Goal: Information Seeking & Learning: Learn about a topic

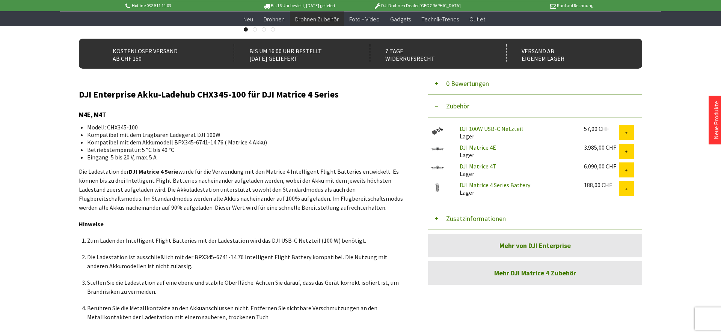
scroll to position [153, 0]
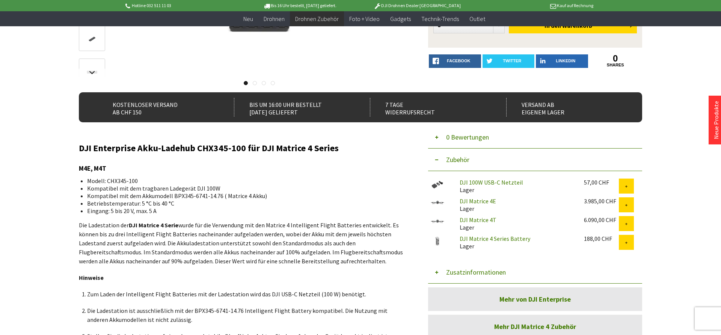
click at [499, 185] on link "DJI 100W USB-C Netzteil" at bounding box center [491, 183] width 63 height 8
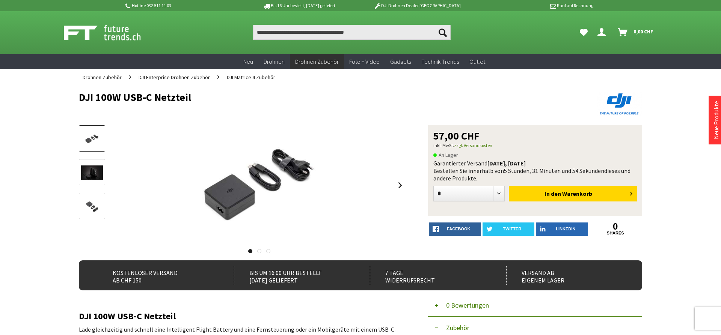
drag, startPoint x: 80, startPoint y: 97, endPoint x: 191, endPoint y: 101, distance: 110.4
click at [191, 101] on h1 "DJI 100W USB-C Netzteil" at bounding box center [304, 97] width 451 height 11
copy h1 "DJI 100W USB-C Netzteil"
click at [165, 102] on h1 "DJI 100W USB-C Netzteil" at bounding box center [304, 97] width 451 height 11
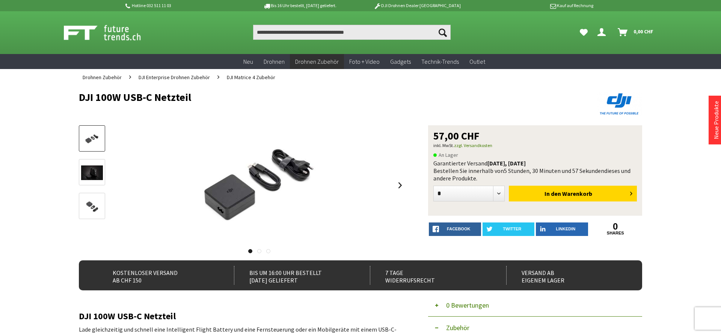
click at [166, 102] on h1 "DJI 100W USB-C Netzteil" at bounding box center [304, 97] width 451 height 11
click at [167, 102] on h1 "DJI 100W USB-C Netzteil" at bounding box center [304, 97] width 451 height 11
click at [306, 35] on input "Produkt, Marke, Kategorie, EAN, Artikelnummer…" at bounding box center [351, 32] width 197 height 15
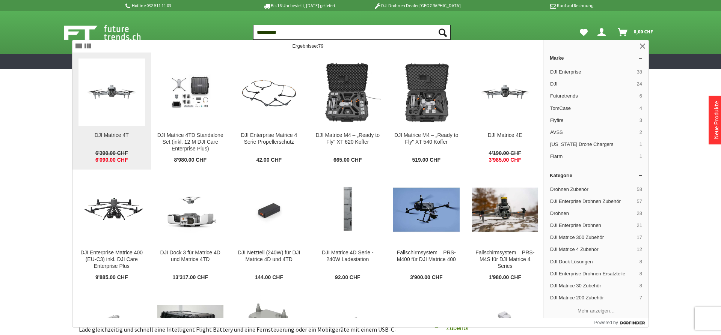
type input "**********"
click at [126, 105] on img at bounding box center [111, 92] width 66 height 37
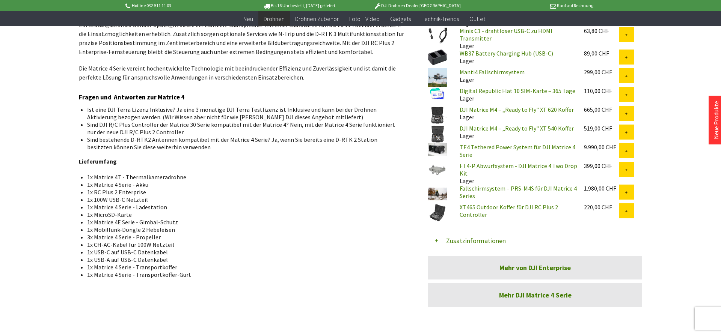
scroll to position [613, 0]
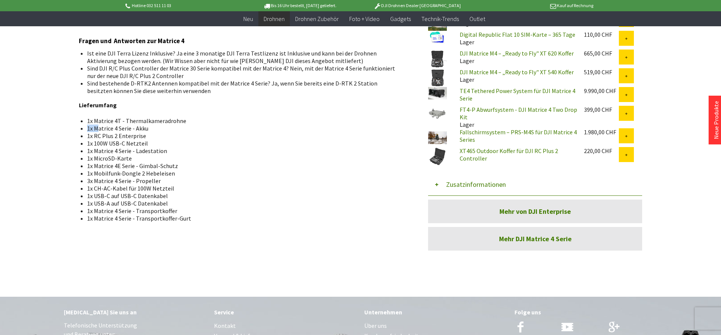
drag, startPoint x: 185, startPoint y: 120, endPoint x: 97, endPoint y: 125, distance: 88.0
click at [97, 125] on ul "1x Matrice 4T - Thermalkameradrohne 1x Matrice 4 Serie - Akku 1x RC Plus 2 Ente…" at bounding box center [242, 169] width 315 height 105
drag, startPoint x: 185, startPoint y: 121, endPoint x: 87, endPoint y: 121, distance: 97.2
click at [87, 121] on li "1x Matrice 4T - Thermalkameradrohne" at bounding box center [243, 121] width 312 height 8
copy li "1x Matrice 4T - Thermalkameradrohne"
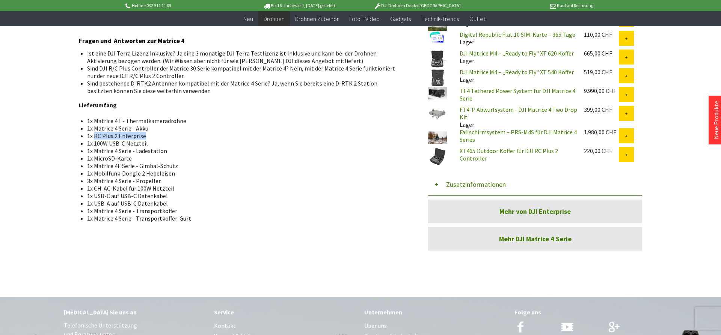
drag, startPoint x: 147, startPoint y: 137, endPoint x: 94, endPoint y: 138, distance: 52.9
click at [94, 138] on li "1x RC Plus 2 Enterprise" at bounding box center [243, 136] width 312 height 8
copy li "RC Plus 2 Enterprise"
drag, startPoint x: 145, startPoint y: 143, endPoint x: 95, endPoint y: 141, distance: 50.4
click at [95, 141] on li "1x 100W USB-C Netzteil" at bounding box center [243, 144] width 312 height 8
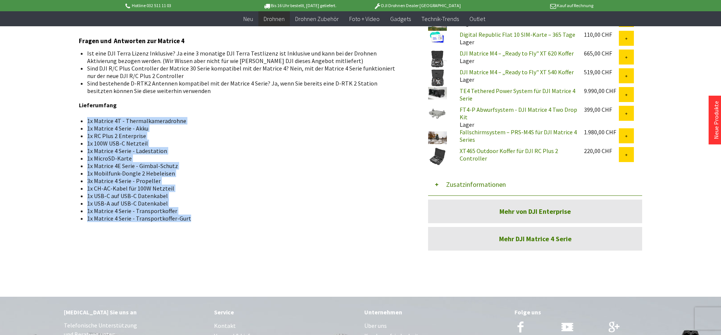
drag, startPoint x: 194, startPoint y: 219, endPoint x: 87, endPoint y: 123, distance: 143.3
click at [87, 123] on ul "1x Matrice 4T - Thermalkameradrohne 1x Matrice 4 Serie - Akku 1x RC Plus 2 Ente…" at bounding box center [242, 169] width 315 height 105
copy ul "1x Matrice 4T - Thermalkameradrohne 1x Matrice 4 Serie - Akku 1x RC Plus 2 Ente…"
click at [298, 165] on li "1x Matrice 4E Serie - Gimbal-Schutz" at bounding box center [243, 166] width 312 height 8
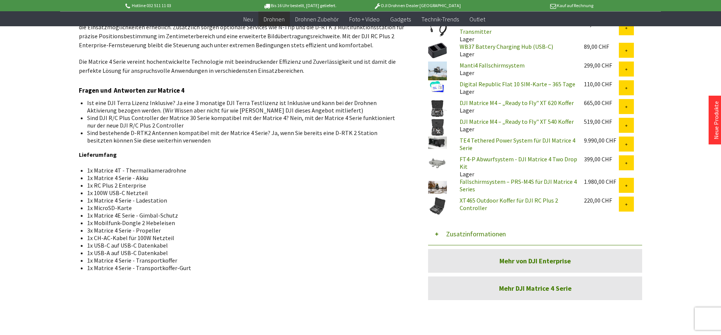
scroll to position [574, 0]
